Goal: Task Accomplishment & Management: Manage account settings

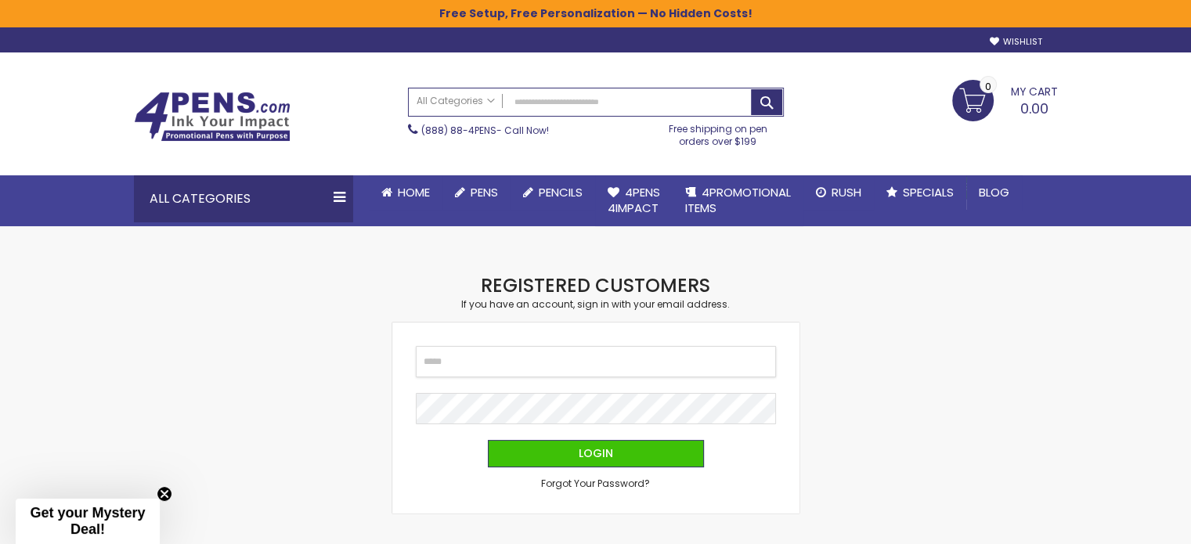
click at [489, 359] on input "Email" at bounding box center [596, 361] width 360 height 31
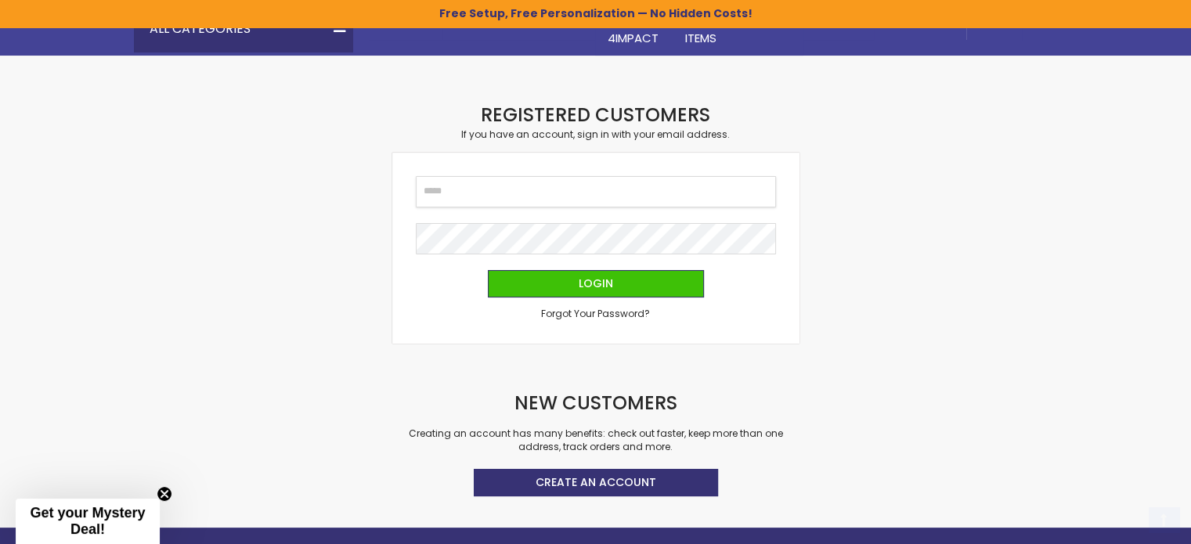
scroll to position [178, 0]
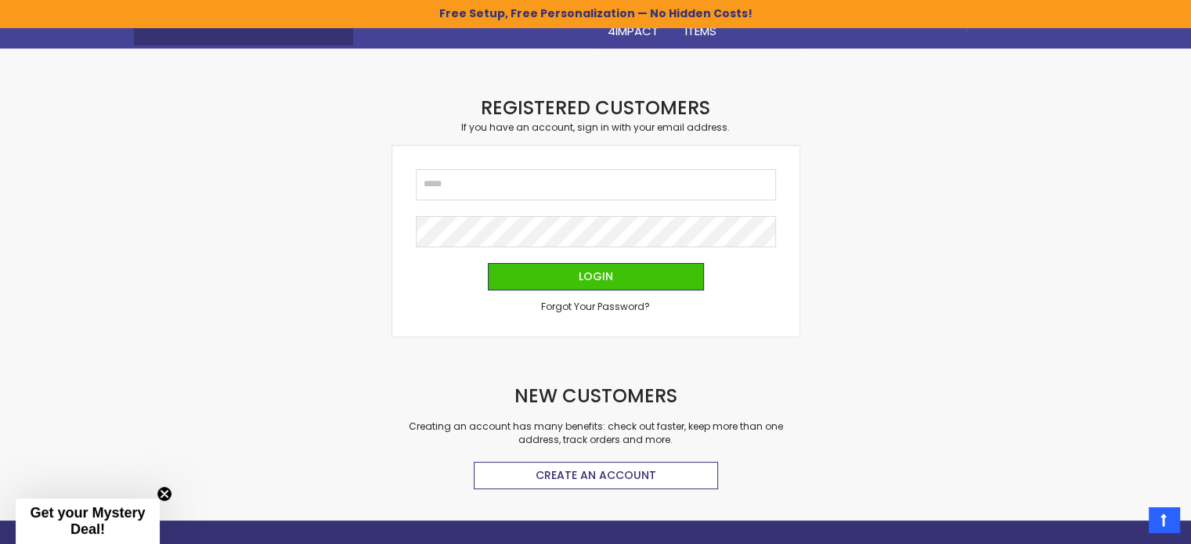
click at [540, 474] on span "Create an Account" at bounding box center [596, 476] width 121 height 16
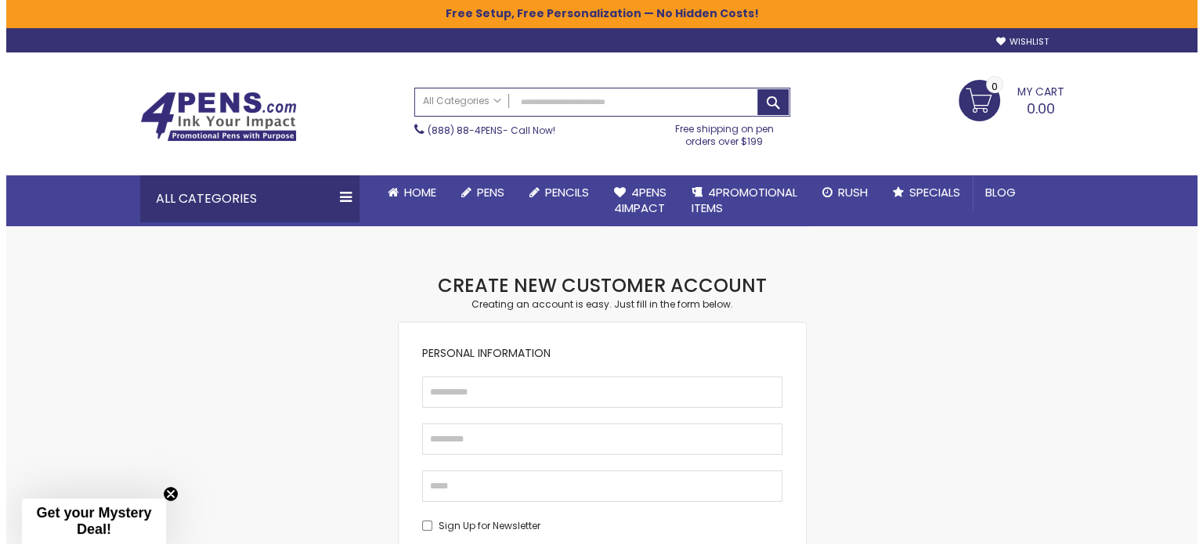
scroll to position [273, 0]
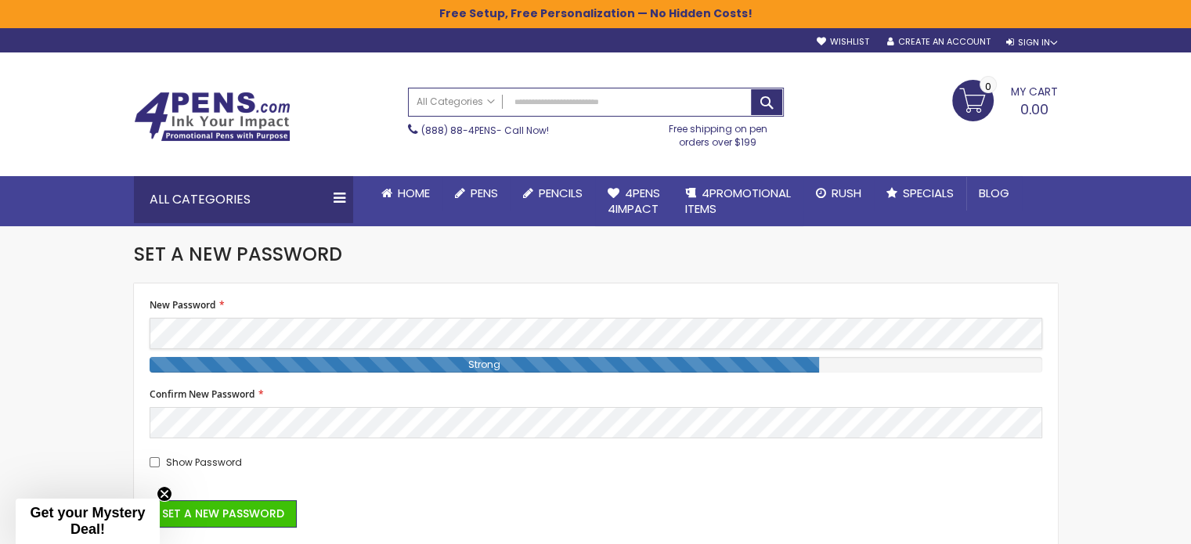
scroll to position [85, 0]
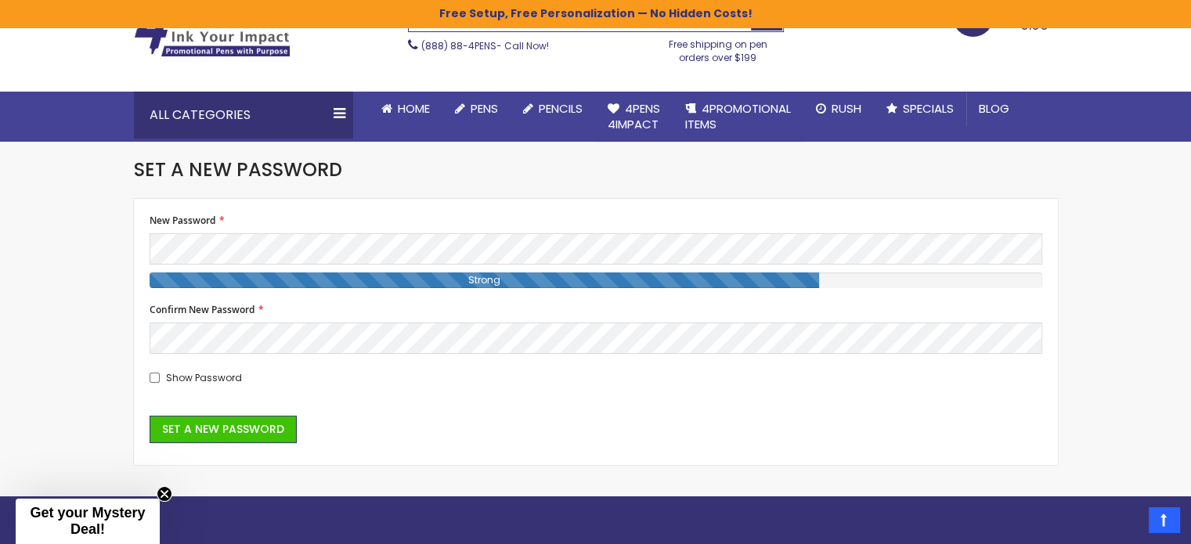
click at [153, 385] on form "New Password Password Strength: Strong Confirm New Password Show Password Set a…" at bounding box center [596, 329] width 893 height 229
click at [239, 428] on span "Set a New Password" at bounding box center [223, 429] width 122 height 16
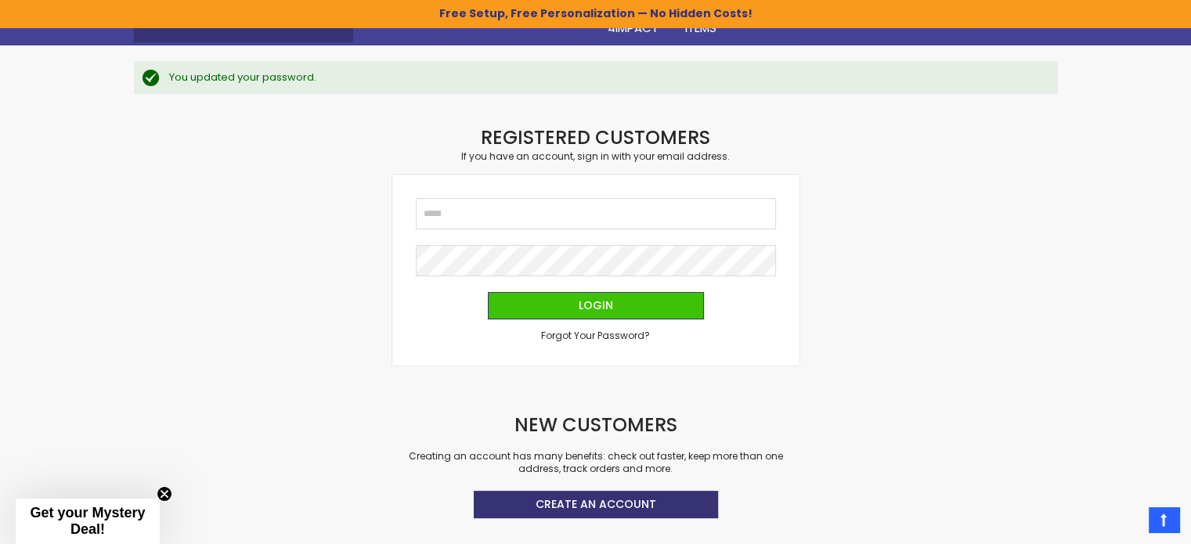
scroll to position [182, 0]
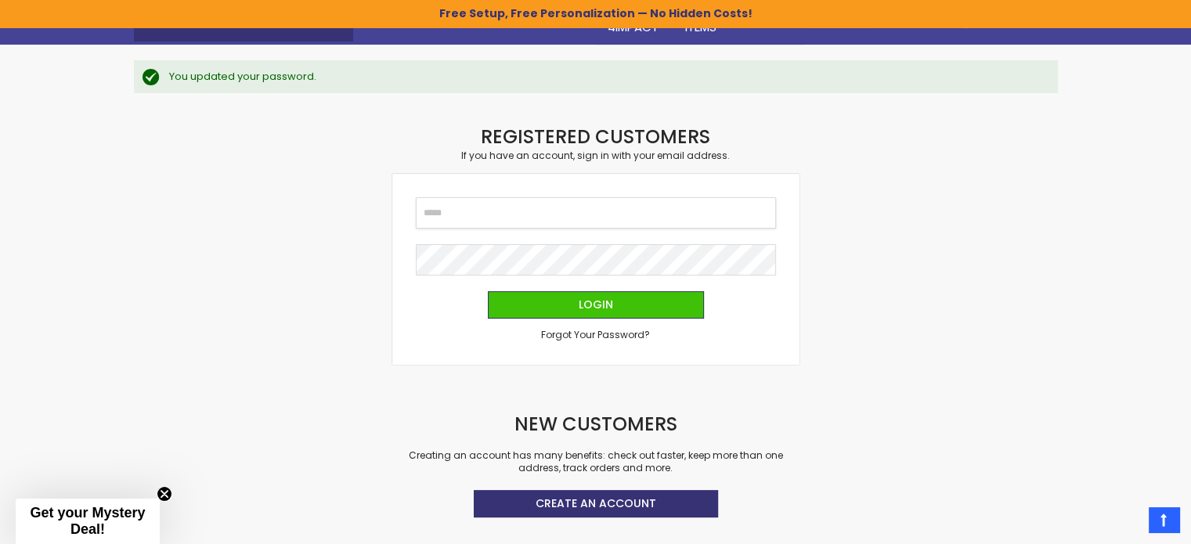
click at [493, 225] on input "Email" at bounding box center [596, 212] width 360 height 31
type input "**********"
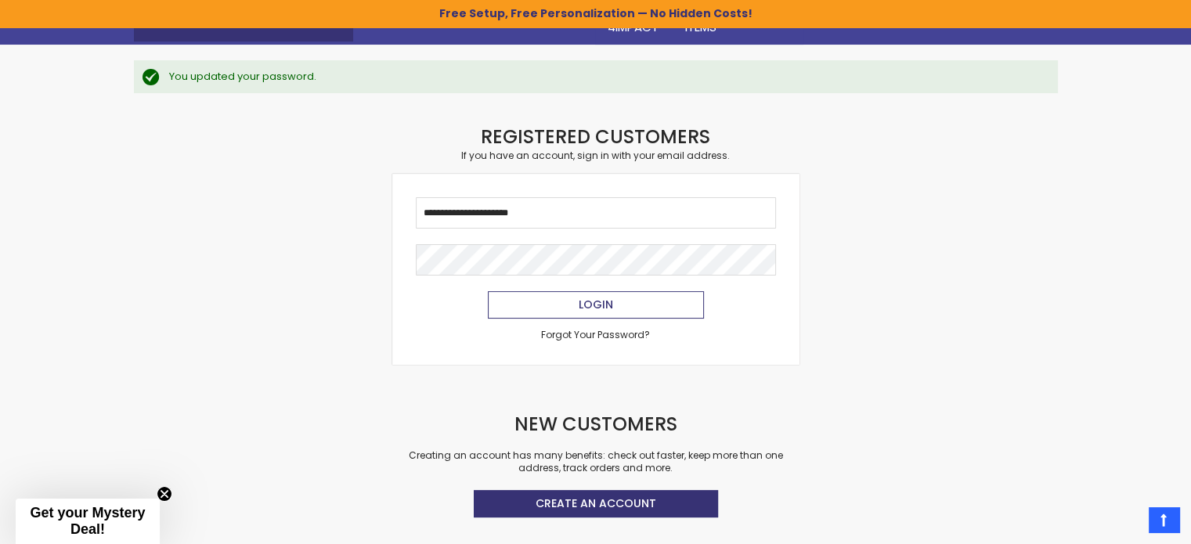
click at [526, 298] on button "Login" at bounding box center [596, 304] width 216 height 27
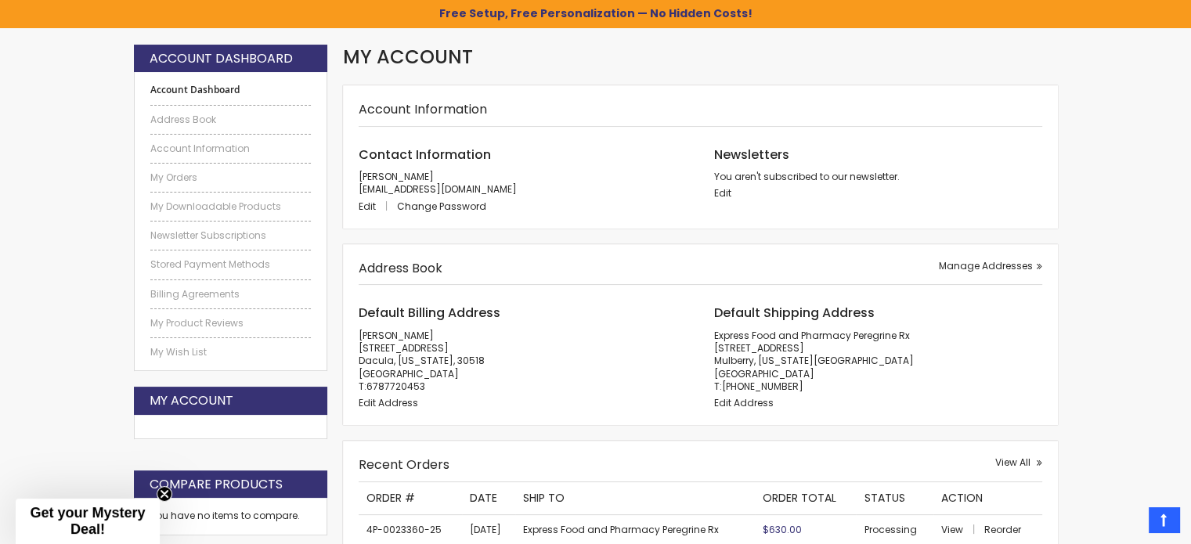
scroll to position [410, 0]
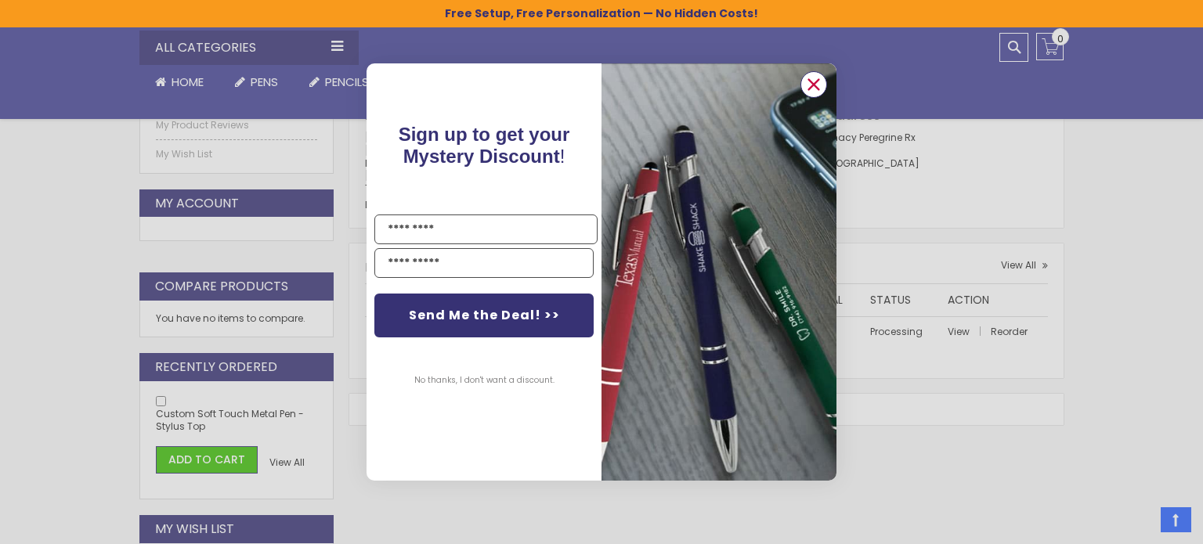
click at [814, 77] on circle "Close dialog" at bounding box center [813, 84] width 23 height 23
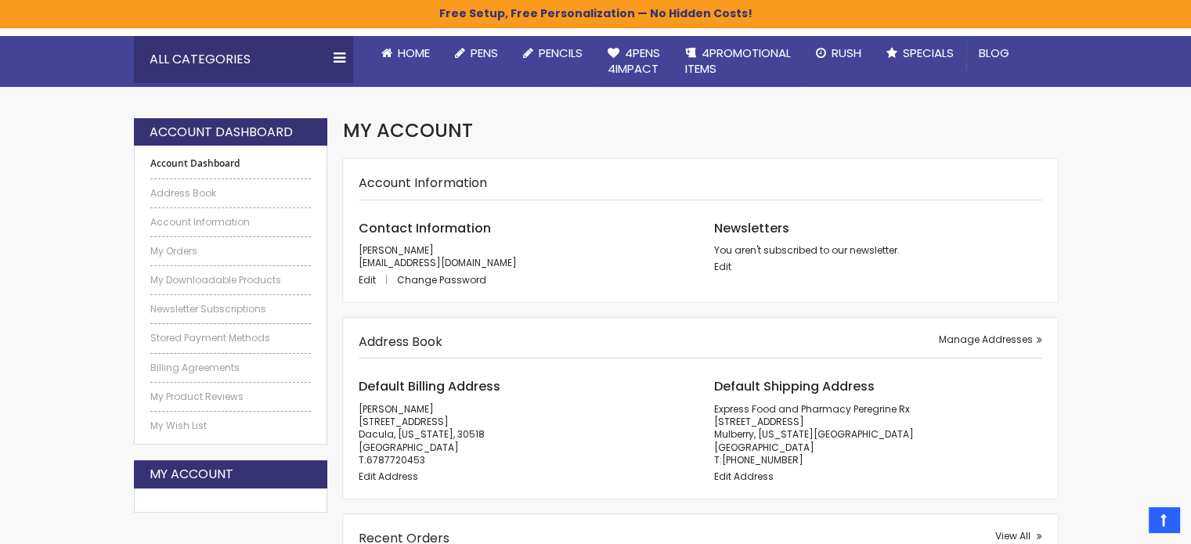
scroll to position [139, 0]
click at [168, 250] on link "My Orders" at bounding box center [230, 251] width 161 height 13
